Goal: Task Accomplishment & Management: Complete application form

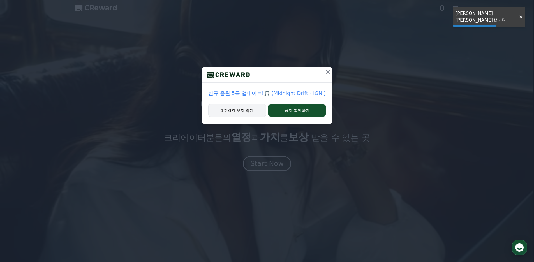
click at [250, 108] on button "1주일간 보지 않기" at bounding box center [237, 110] width 58 height 13
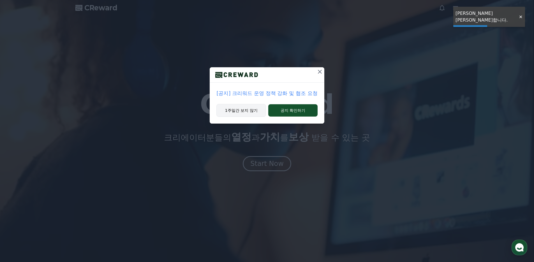
click at [241, 112] on button "1주일간 보지 않기" at bounding box center [241, 110] width 50 height 13
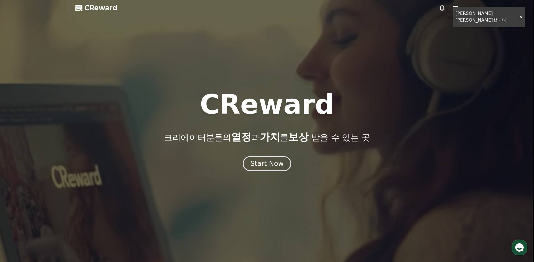
click at [519, 14] on div at bounding box center [267, 131] width 534 height 262
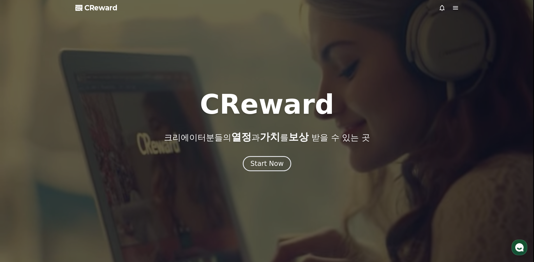
click at [447, 6] on div at bounding box center [448, 7] width 20 height 7
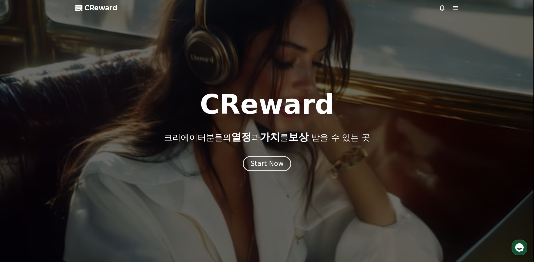
click at [454, 6] on icon at bounding box center [455, 7] width 7 height 7
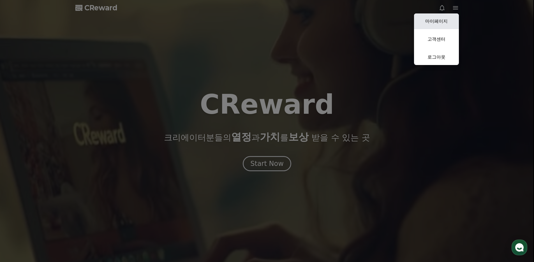
click at [436, 23] on link "마이페이지" at bounding box center [436, 21] width 45 height 16
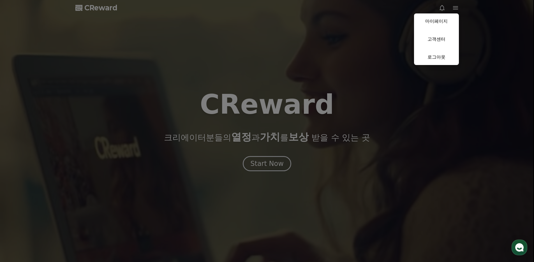
select select "**********"
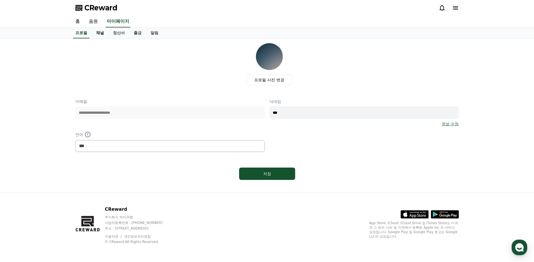
click at [99, 33] on link "채널" at bounding box center [100, 33] width 17 height 11
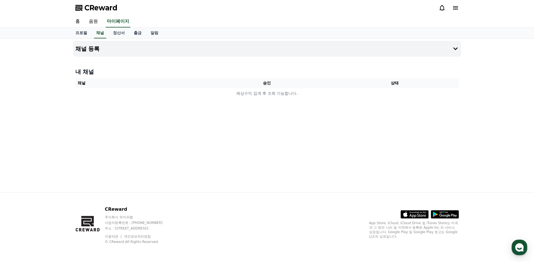
click at [346, 120] on div "채널 등록 내 채널 채널 승인 상태 예상수익 집계 후 조회 가능합니다." at bounding box center [267, 115] width 392 height 153
click at [80, 34] on link "프로필" at bounding box center [81, 33] width 21 height 11
select select "**********"
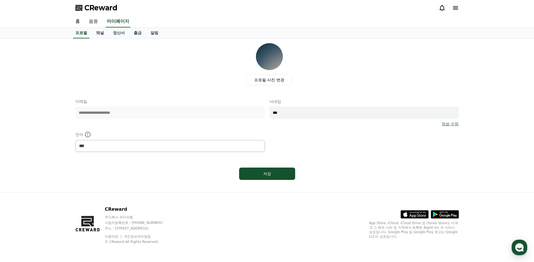
click at [91, 21] on link "음원" at bounding box center [93, 22] width 18 height 12
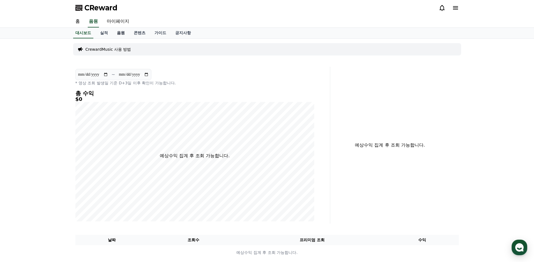
click at [121, 34] on link "음원" at bounding box center [120, 33] width 17 height 11
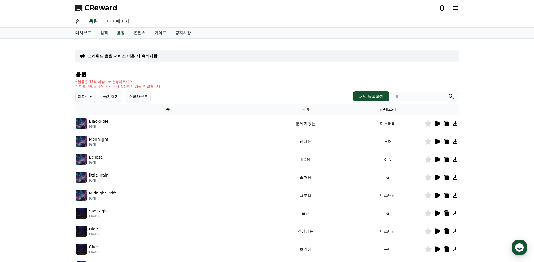
click at [437, 124] on icon at bounding box center [437, 124] width 5 height 6
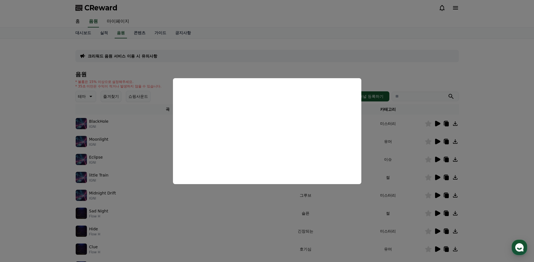
click at [490, 146] on button "close modal" at bounding box center [267, 131] width 534 height 262
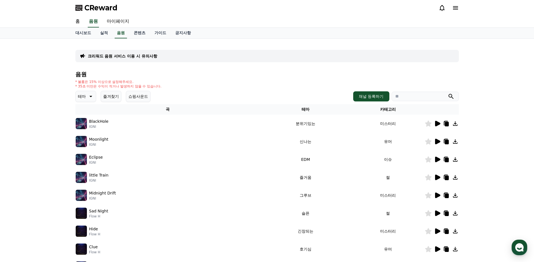
click at [488, 147] on div "크리워드 음원 서비스 이용 시 유의사항 음원 * 볼륨은 15% 이상으로 설정해주세요. * 35초 미만은 수익이 적거나 발생하지 않을 수 있습니…" at bounding box center [267, 174] width 534 height 271
drag, startPoint x: 78, startPoint y: 81, endPoint x: 169, endPoint y: 84, distance: 91.4
click at [167, 85] on div "* 볼륨은 15% 이상으로 설정해주세요. * 35초 미만은 수익이 적거나 발생하지 않을 수 있습니다." at bounding box center [266, 84] width 383 height 9
click at [192, 82] on div "* 볼륨은 15% 이상으로 설정해주세요. * 35초 미만은 수익이 적거나 발생하지 않을 수 있습니다." at bounding box center [266, 84] width 383 height 9
click at [157, 34] on link "가이드" at bounding box center [160, 33] width 21 height 11
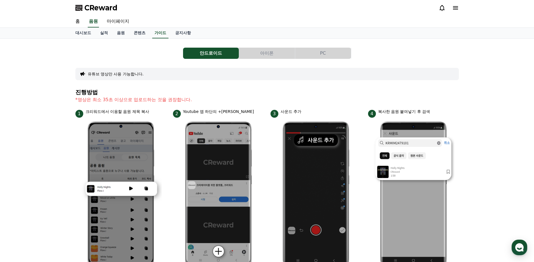
click at [118, 113] on p "크리워드에서 이용할 음원 제목 복사" at bounding box center [117, 112] width 64 height 6
click at [205, 112] on p "Youtube 앱 하단의 +버튼 클릭" at bounding box center [218, 112] width 71 height 6
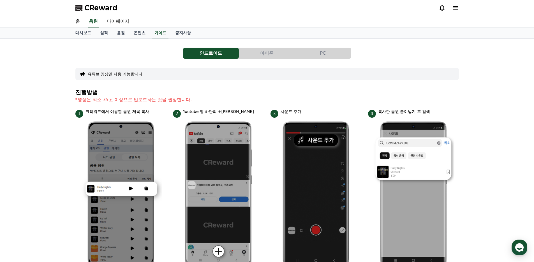
click at [205, 112] on p "Youtube 앱 하단의 +버튼 클릭" at bounding box center [218, 112] width 71 height 6
click at [292, 110] on p "사운드 추가" at bounding box center [290, 112] width 21 height 6
drag, startPoint x: 18, startPoint y: 124, endPoint x: 23, endPoint y: 124, distance: 4.2
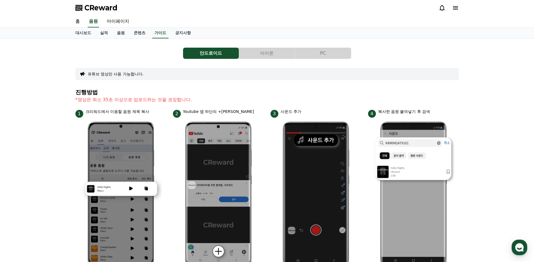
click at [19, 124] on div "안드로이드 아이폰 PC 유튜브 영상만 사용 가능합니다. 진행방법 *영상은 최소 35초 이상으로 업로드하는 것을 권장합니다. 1 크리워드에서 이…" at bounding box center [267, 243] width 534 height 409
click at [263, 52] on button "아이폰" at bounding box center [267, 53] width 56 height 11
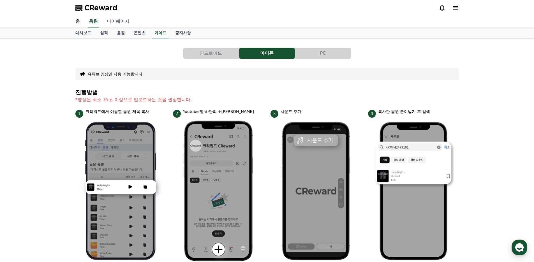
click at [112, 22] on link "마이페이지" at bounding box center [117, 22] width 31 height 12
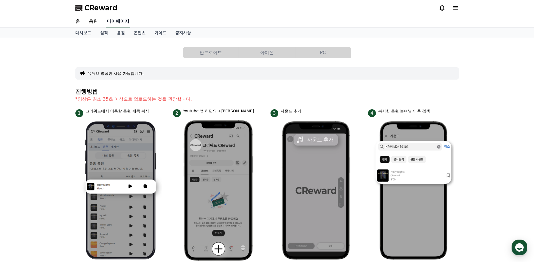
select select "**********"
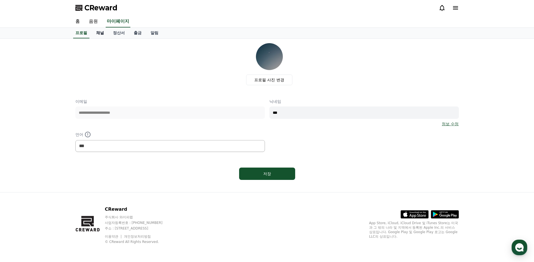
click at [96, 32] on link "채널" at bounding box center [100, 33] width 17 height 11
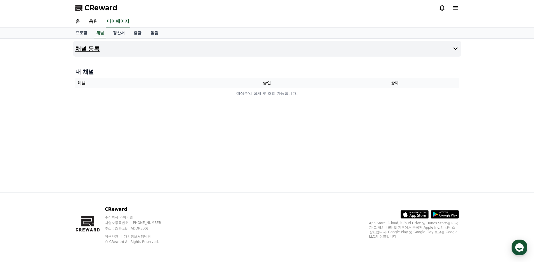
click at [85, 46] on h4 "채널 등록" at bounding box center [87, 49] width 24 height 6
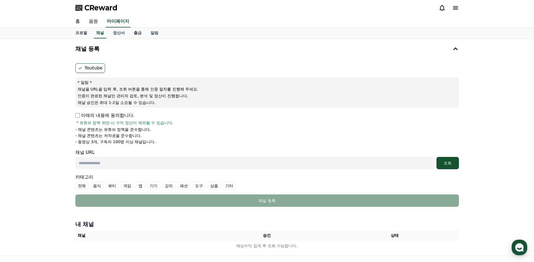
click at [94, 68] on label "Youtube" at bounding box center [90, 68] width 30 height 10
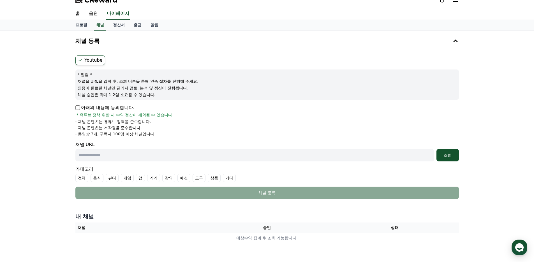
scroll to position [13, 0]
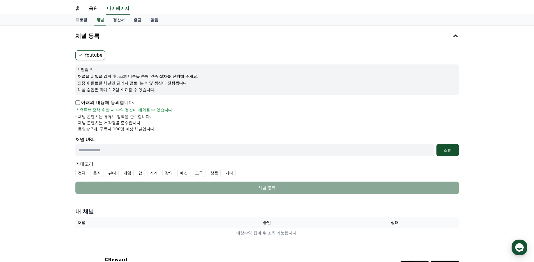
click at [90, 155] on input "text" at bounding box center [254, 150] width 358 height 12
paste input "**********"
type input "**********"
click at [454, 148] on div "조회" at bounding box center [447, 150] width 18 height 6
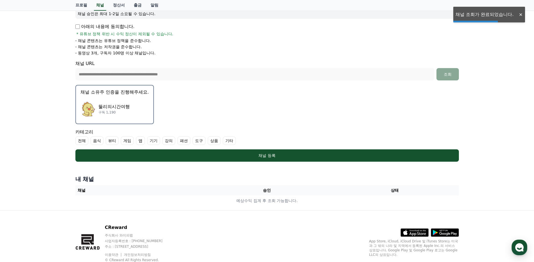
scroll to position [107, 0]
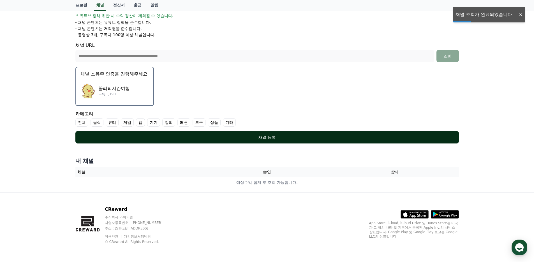
click at [241, 138] on div "채널 등록" at bounding box center [267, 137] width 361 height 6
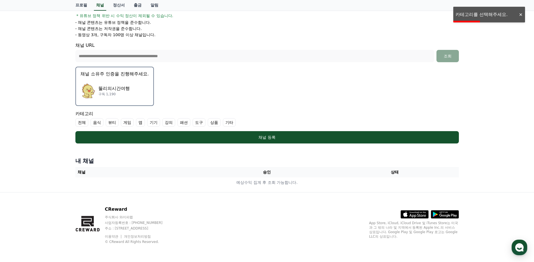
click at [223, 122] on label "기타" at bounding box center [229, 122] width 13 height 8
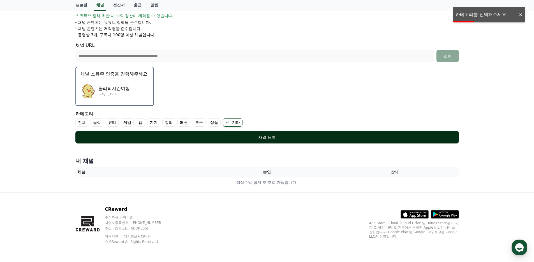
click at [218, 133] on button "채널 등록" at bounding box center [266, 137] width 383 height 12
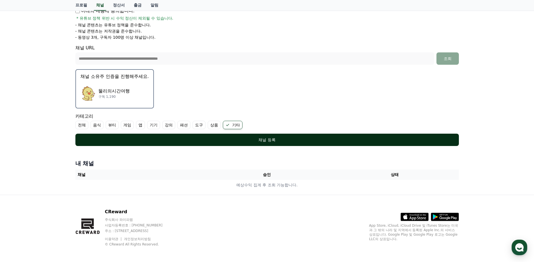
scroll to position [89, 0]
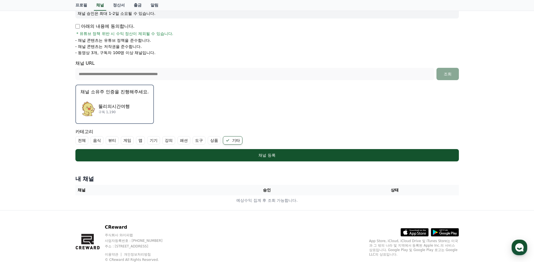
click at [115, 103] on p "뚤리의시간여행" at bounding box center [113, 106] width 31 height 7
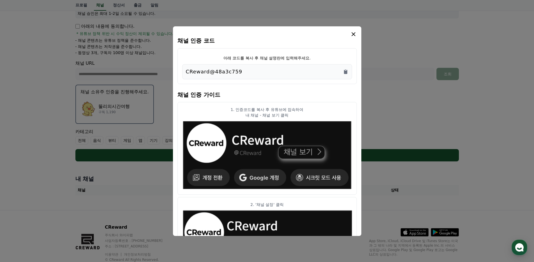
click at [306, 72] on div "CReward@48a3c759" at bounding box center [267, 72] width 162 height 8
click at [347, 72] on icon "Copy to clipboard" at bounding box center [345, 72] width 3 height 4
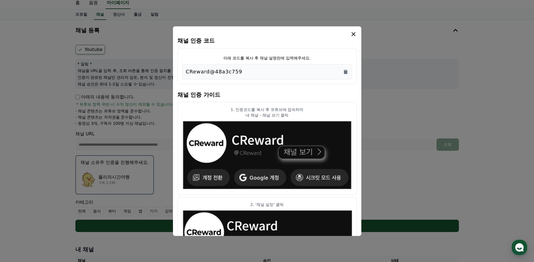
scroll to position [0, 0]
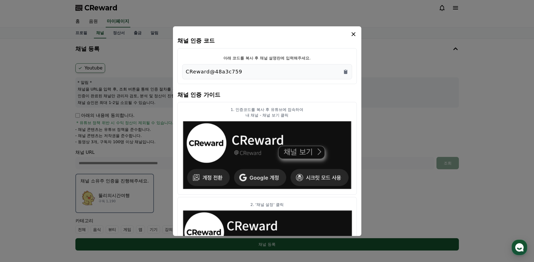
click at [352, 33] on icon "modal" at bounding box center [353, 34] width 4 height 4
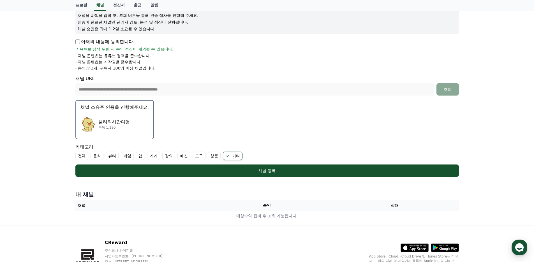
scroll to position [89, 0]
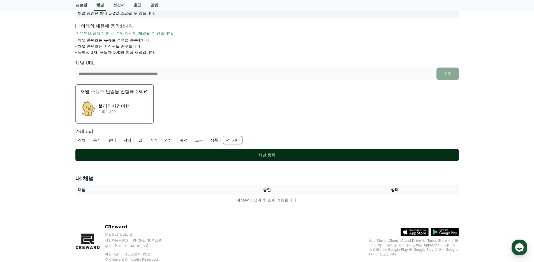
click at [284, 153] on div "채널 등록" at bounding box center [267, 155] width 361 height 6
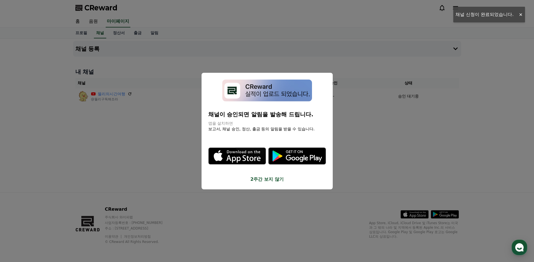
click at [227, 112] on p "채널이 승인되면 알림을 발송해 드립니다." at bounding box center [267, 114] width 118 height 8
click at [225, 125] on p "앱을 설치하면" at bounding box center [267, 123] width 118 height 6
click at [276, 179] on button "2주간 보지 않기" at bounding box center [267, 179] width 118 height 7
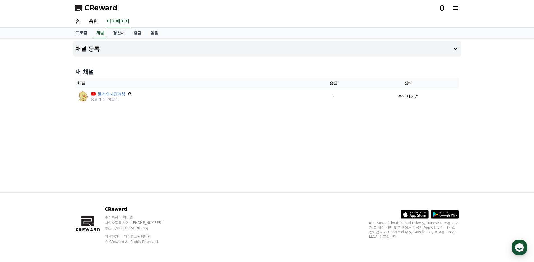
click at [141, 140] on div "채널 등록 내 채널 채널 승인 상태 뚤리의시간여행 @뚤리구독해조라 - 승인 대기중" at bounding box center [267, 115] width 392 height 153
click at [257, 133] on div "채널 등록 내 채널 채널 승인 상태 뚤리의시간여행 @뚤리구독해조라 - 승인 대기중" at bounding box center [267, 115] width 392 height 153
